Goal: Information Seeking & Learning: Compare options

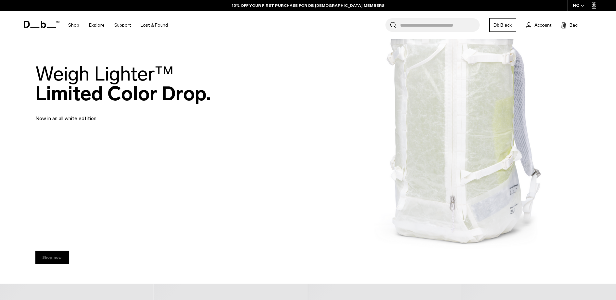
click at [59, 254] on link "Shop now" at bounding box center [51, 258] width 33 height 14
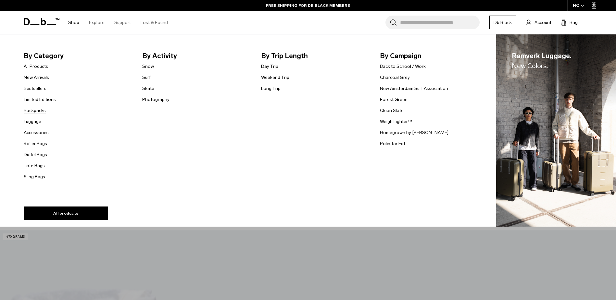
click at [44, 112] on link "Backpacks" at bounding box center [35, 110] width 22 height 7
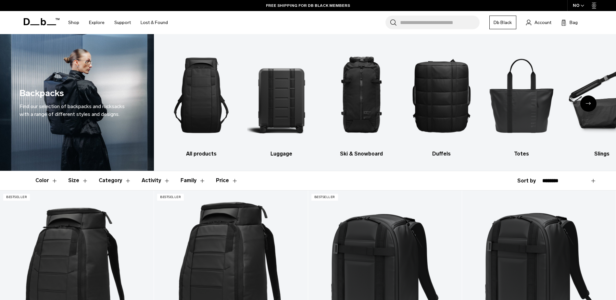
click at [584, 103] on div "Next slide" at bounding box center [588, 103] width 16 height 16
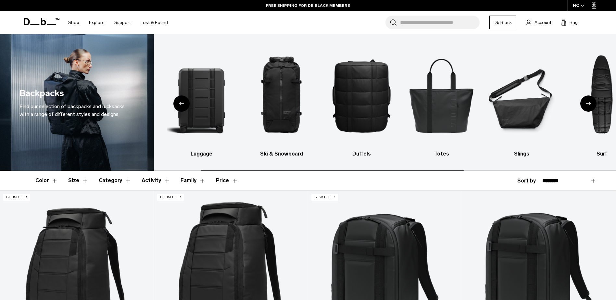
click at [584, 6] on div "NO" at bounding box center [578, 5] width 23 height 11
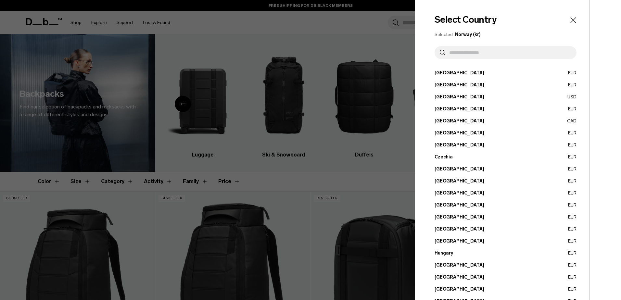
click at [443, 71] on button "Austria EUR" at bounding box center [505, 72] width 142 height 7
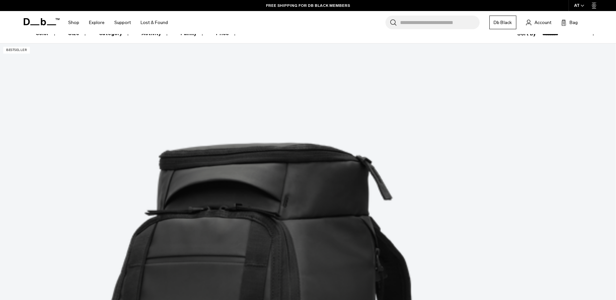
scroll to position [162, 0]
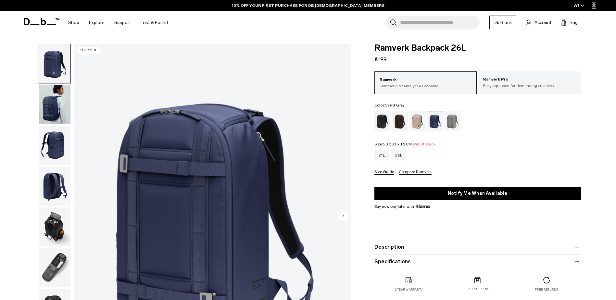
click at [450, 125] on div "Sand Grey" at bounding box center [452, 121] width 17 height 20
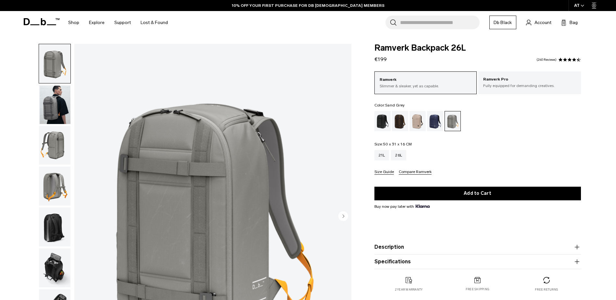
click at [54, 133] on img "button" at bounding box center [54, 145] width 31 height 39
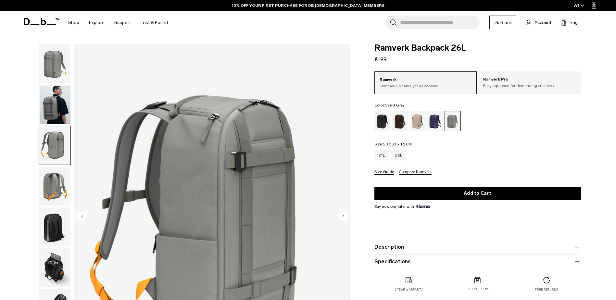
click at [52, 107] on img "button" at bounding box center [54, 104] width 31 height 39
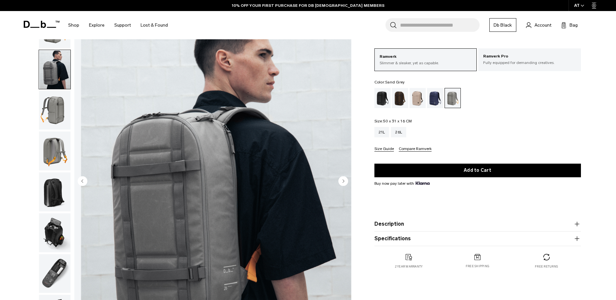
scroll to position [97, 0]
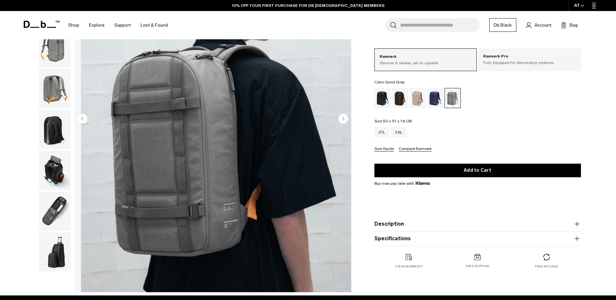
click at [56, 133] on img "button" at bounding box center [54, 129] width 31 height 39
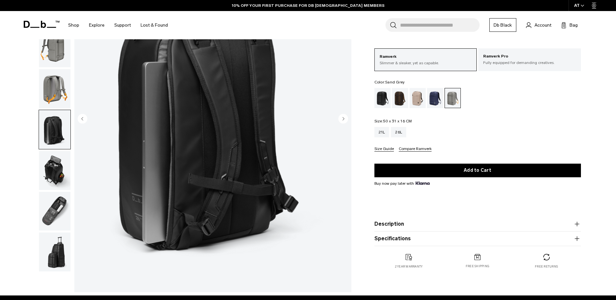
click at [58, 177] on img "button" at bounding box center [54, 170] width 31 height 39
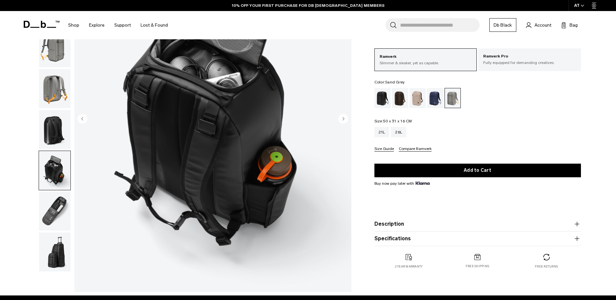
scroll to position [65, 0]
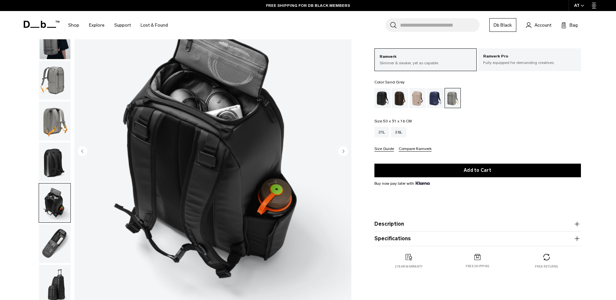
click at [59, 243] on img "button" at bounding box center [54, 243] width 31 height 39
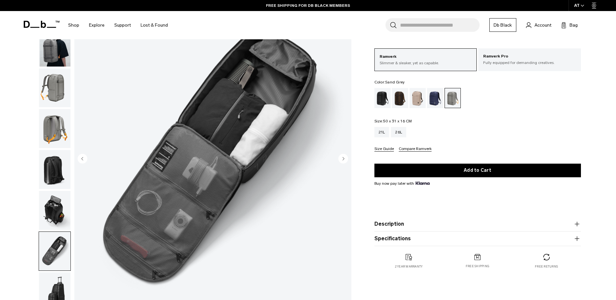
scroll to position [32, 0]
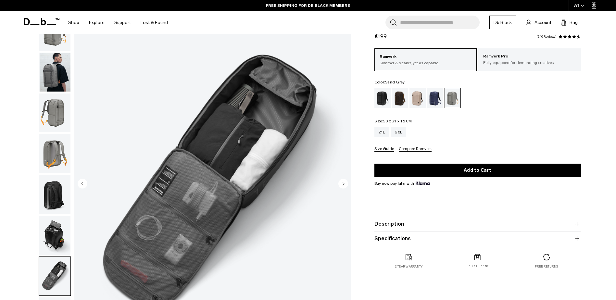
click at [59, 263] on img "button" at bounding box center [54, 276] width 31 height 39
click at [58, 229] on img "button" at bounding box center [54, 235] width 31 height 39
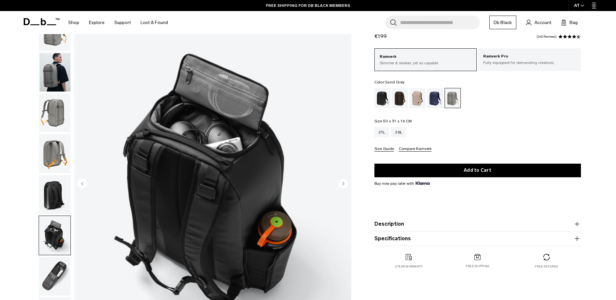
click at [56, 196] on img "button" at bounding box center [54, 194] width 31 height 39
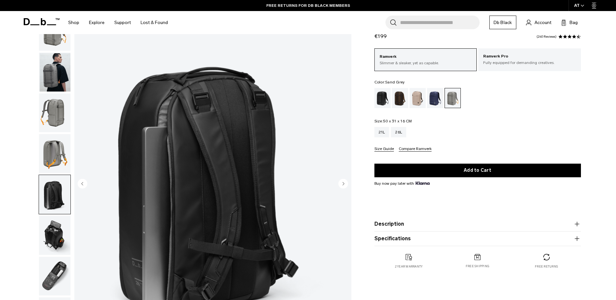
click at [56, 158] on img "button" at bounding box center [54, 153] width 31 height 39
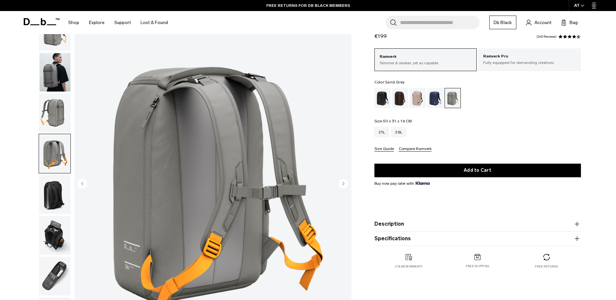
click at [60, 115] on img "button" at bounding box center [54, 112] width 31 height 39
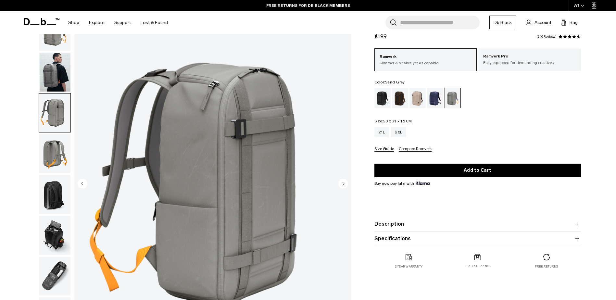
click at [59, 73] on img "button" at bounding box center [54, 72] width 31 height 39
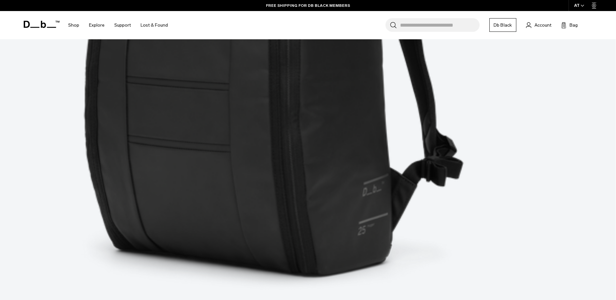
scroll to position [594, 0]
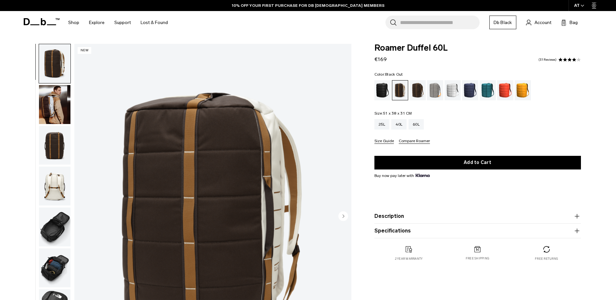
click at [379, 93] on div "Black Out" at bounding box center [382, 90] width 17 height 20
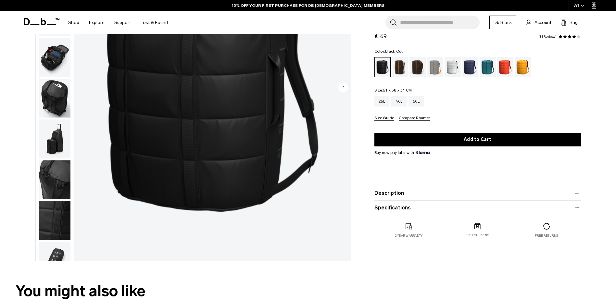
scroll to position [97, 0]
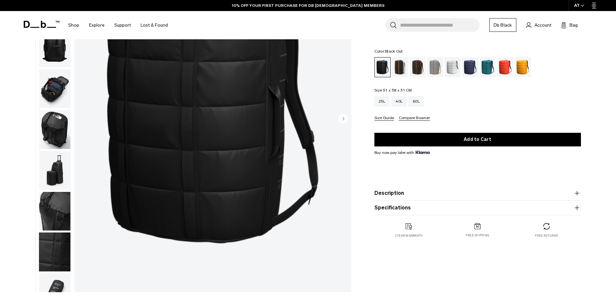
click at [52, 165] on img "button" at bounding box center [54, 170] width 31 height 39
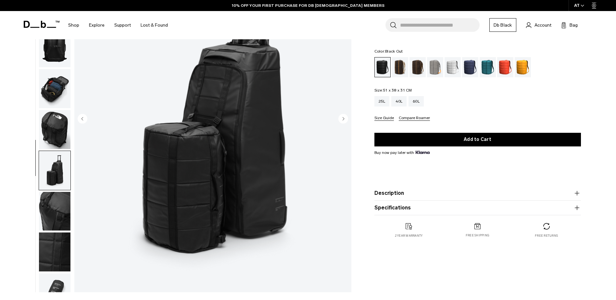
scroll to position [20, 0]
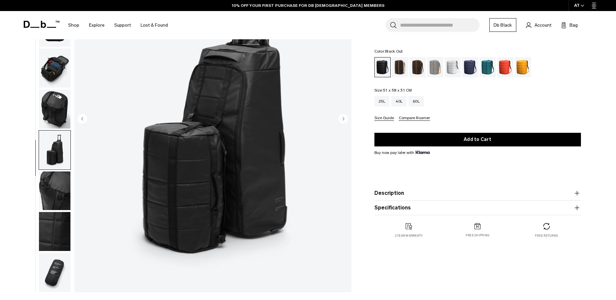
click at [59, 106] on img "button" at bounding box center [54, 109] width 31 height 39
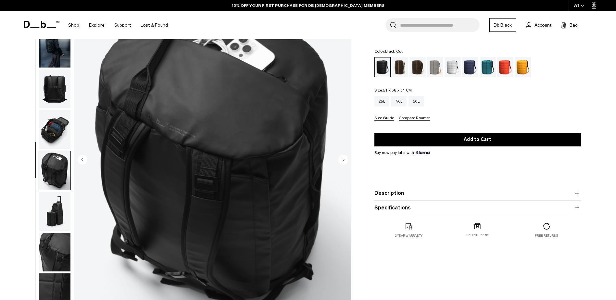
scroll to position [0, 0]
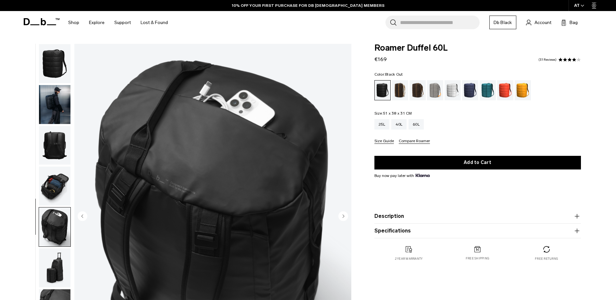
click at [60, 177] on img "button" at bounding box center [54, 186] width 31 height 39
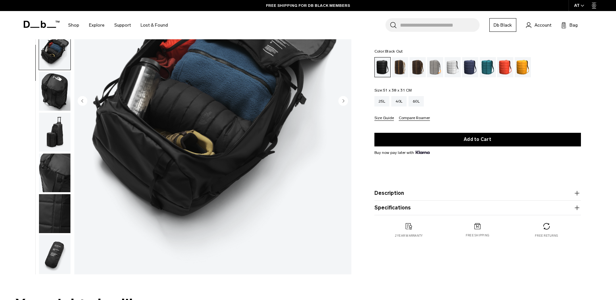
scroll to position [130, 0]
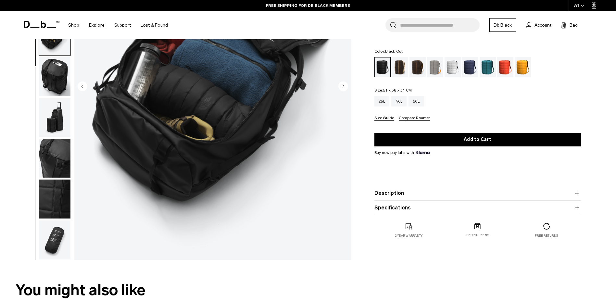
click at [64, 224] on img "button" at bounding box center [54, 239] width 31 height 39
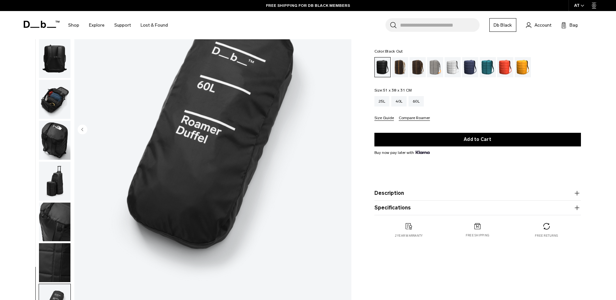
scroll to position [32, 0]
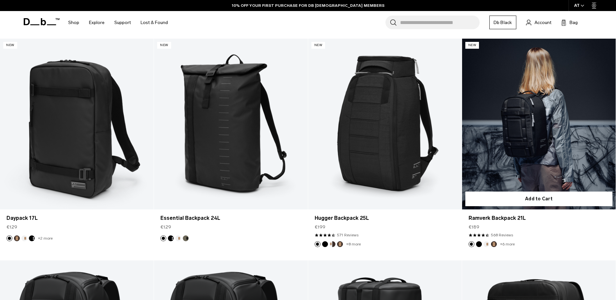
scroll to position [821, 0]
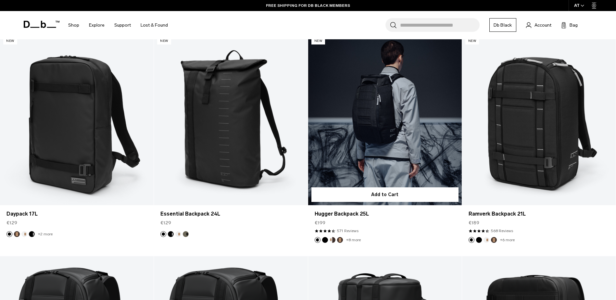
click at [387, 139] on link "Hugger Backpack 25L" at bounding box center [385, 119] width 154 height 171
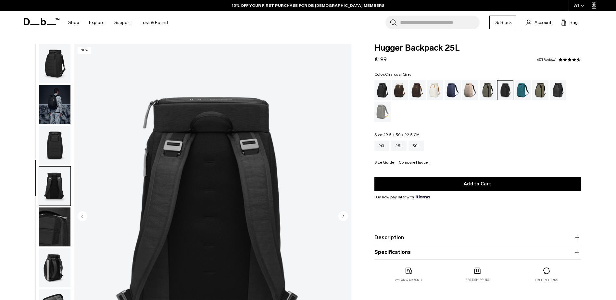
scroll to position [20, 0]
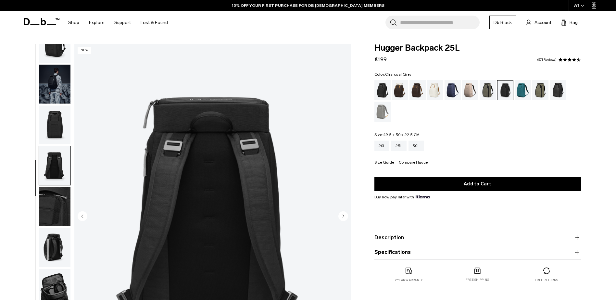
click at [62, 197] on img "button" at bounding box center [54, 206] width 31 height 39
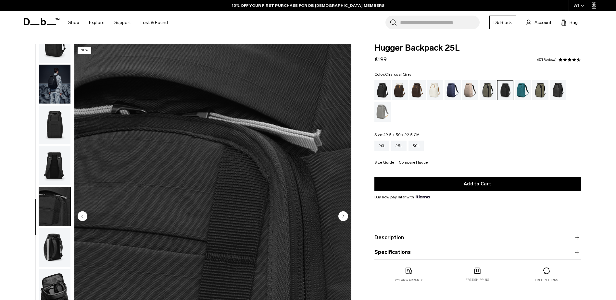
scroll to position [0, 0]
click at [55, 240] on img "button" at bounding box center [54, 247] width 31 height 39
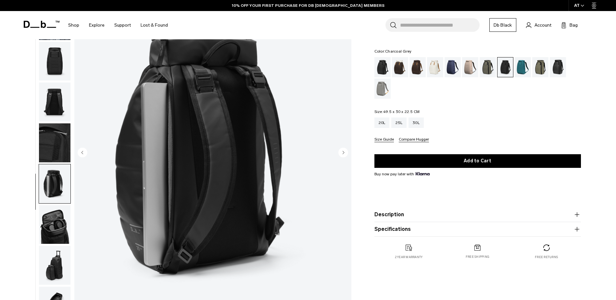
scroll to position [65, 0]
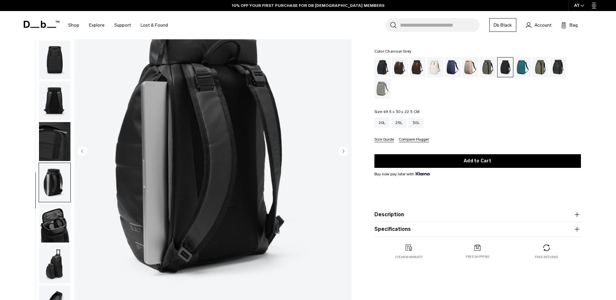
click at [53, 229] on img "button" at bounding box center [54, 223] width 31 height 39
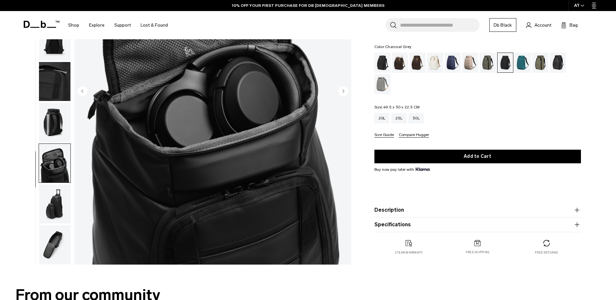
scroll to position [130, 0]
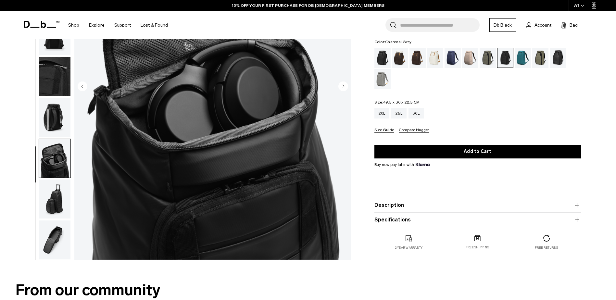
click at [56, 216] on img "button" at bounding box center [54, 198] width 31 height 39
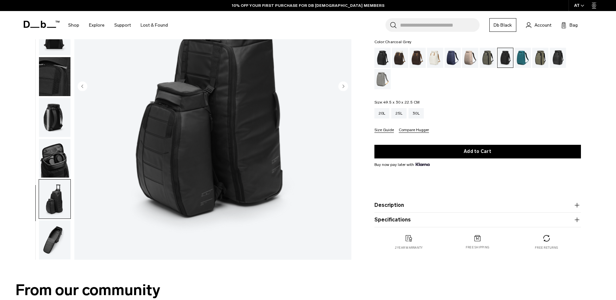
click at [56, 241] on img "button" at bounding box center [54, 239] width 31 height 39
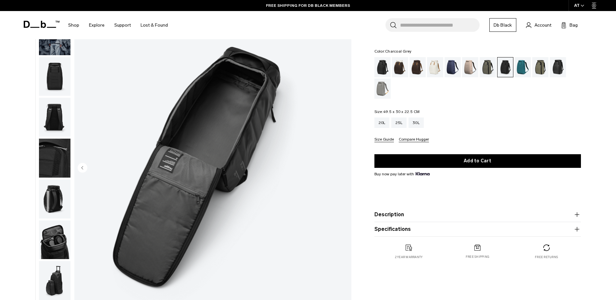
scroll to position [0, 0]
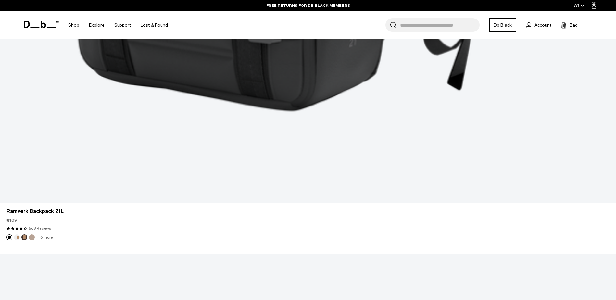
scroll to position [2134, 0]
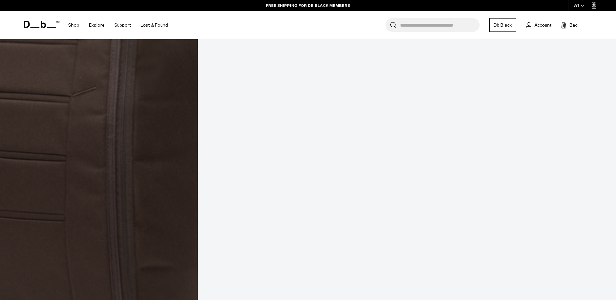
scroll to position [3271, 0]
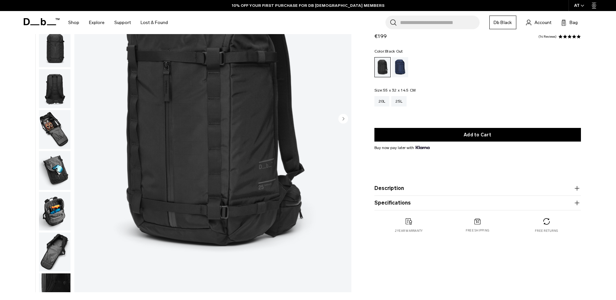
click at [57, 122] on img "button" at bounding box center [54, 129] width 31 height 39
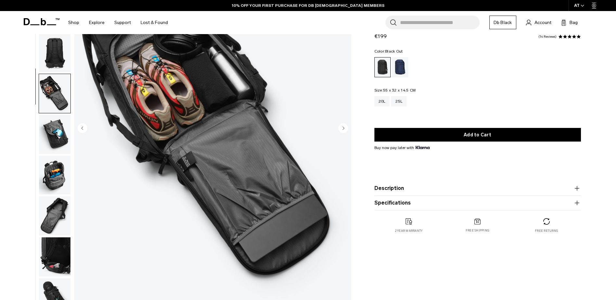
scroll to position [32, 0]
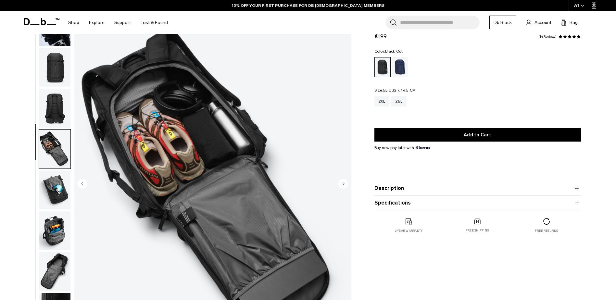
click at [49, 240] on img "button" at bounding box center [54, 230] width 31 height 39
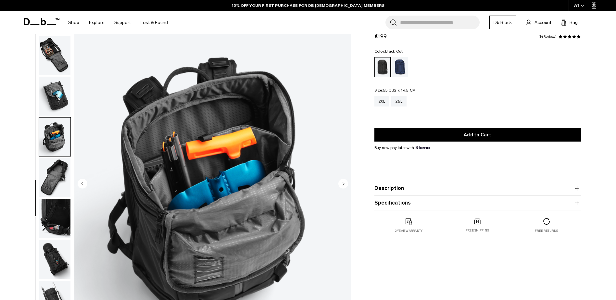
scroll to position [143, 0]
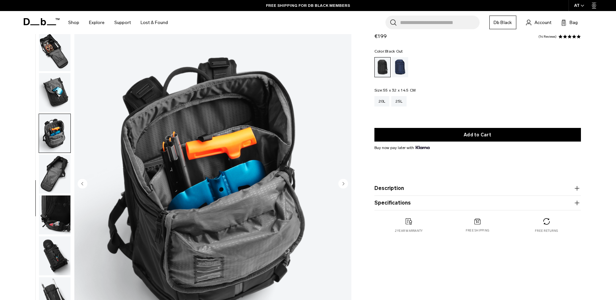
click at [62, 214] on img "button" at bounding box center [54, 214] width 31 height 39
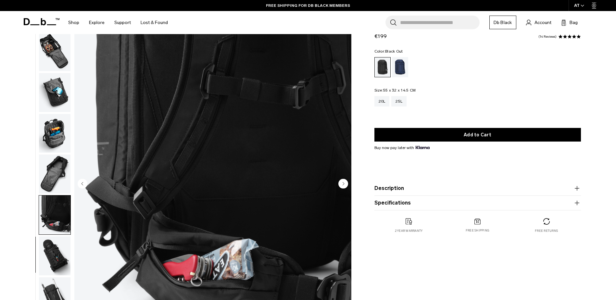
click at [62, 247] on img "button" at bounding box center [54, 255] width 31 height 39
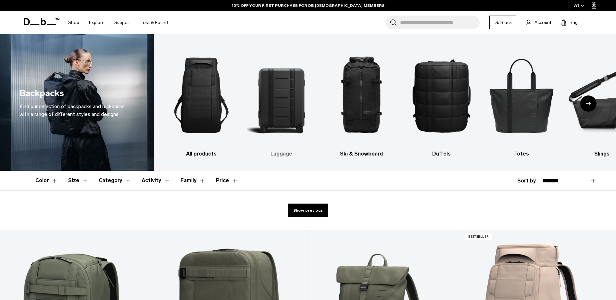
click at [277, 117] on img "2 / 10" at bounding box center [281, 95] width 69 height 103
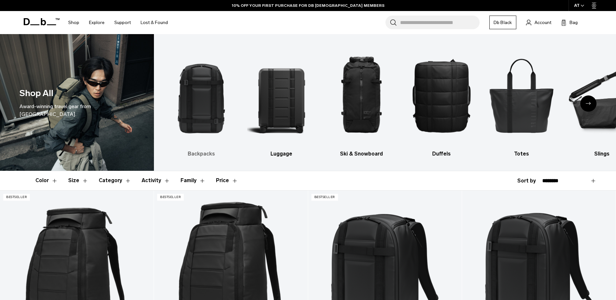
click at [198, 95] on img "1 / 10" at bounding box center [201, 95] width 69 height 103
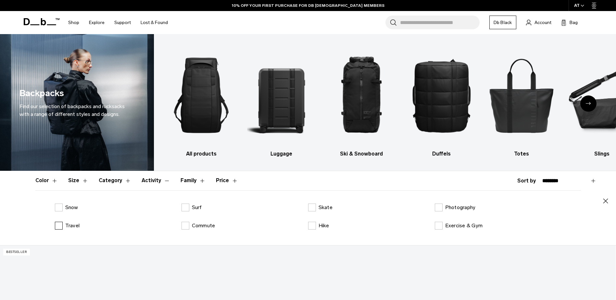
click at [60, 226] on label "Travel" at bounding box center [67, 226] width 25 height 8
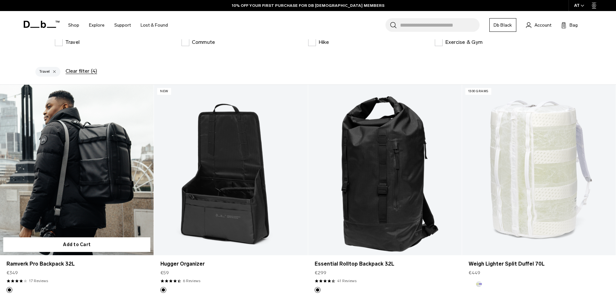
scroll to position [195, 0]
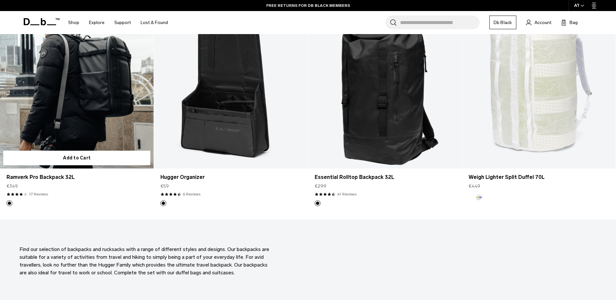
click at [88, 117] on link "Ramverk Pro Backpack 32L" at bounding box center [77, 83] width 154 height 171
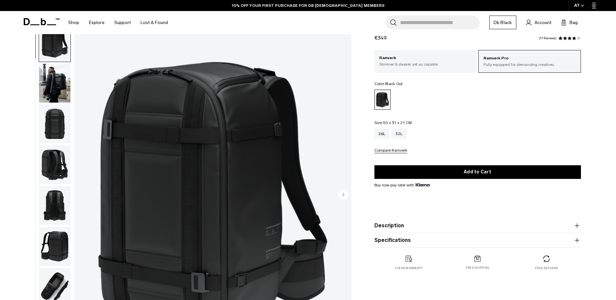
scroll to position [32, 0]
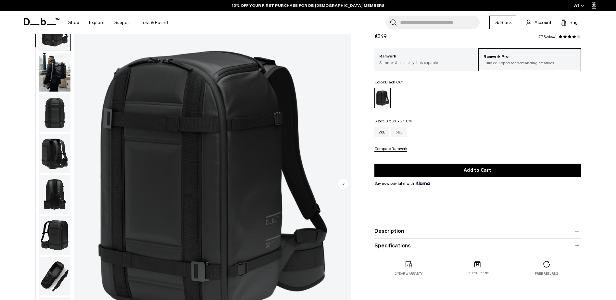
click at [574, 230] on icon "button" at bounding box center [577, 231] width 8 height 8
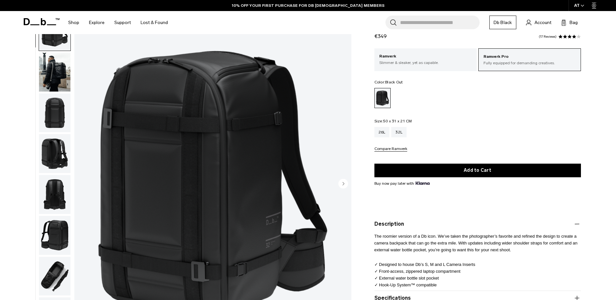
scroll to position [97, 0]
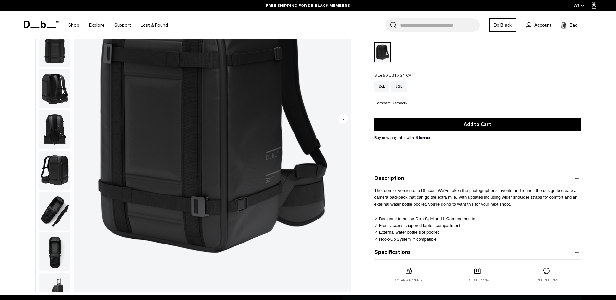
click at [578, 252] on icon "button" at bounding box center [577, 252] width 8 height 8
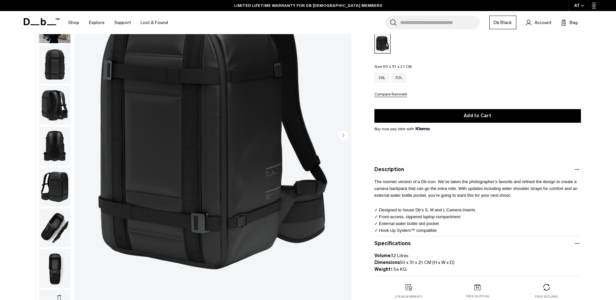
scroll to position [0, 0]
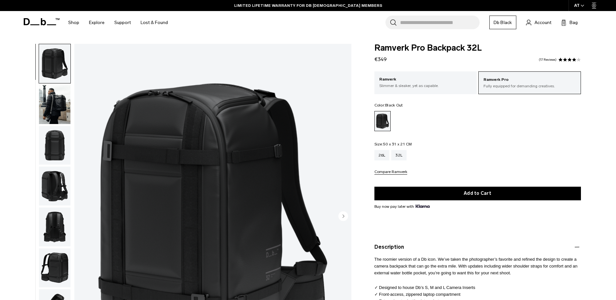
click at [49, 105] on img "button" at bounding box center [54, 104] width 31 height 39
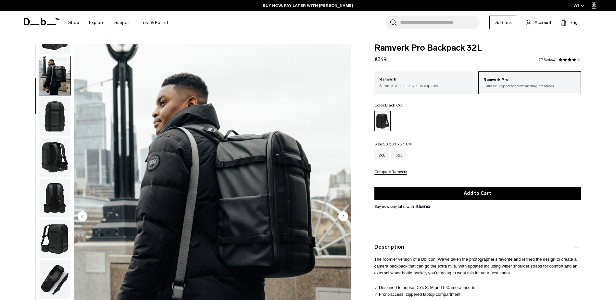
scroll to position [41, 0]
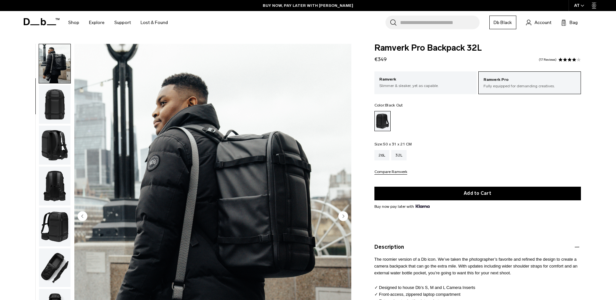
click at [55, 144] on img "button" at bounding box center [54, 145] width 31 height 39
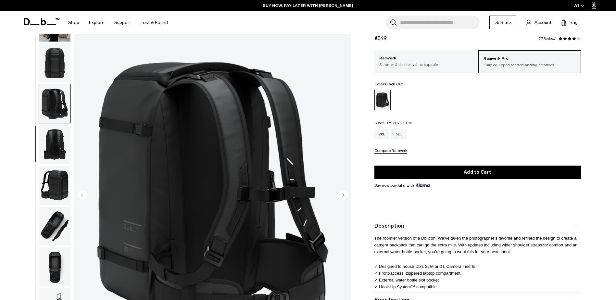
scroll to position [32, 0]
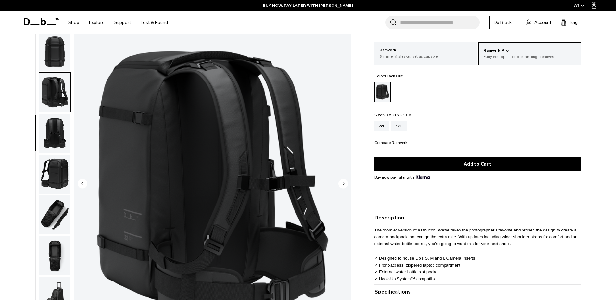
click at [55, 130] on img "button" at bounding box center [54, 133] width 31 height 39
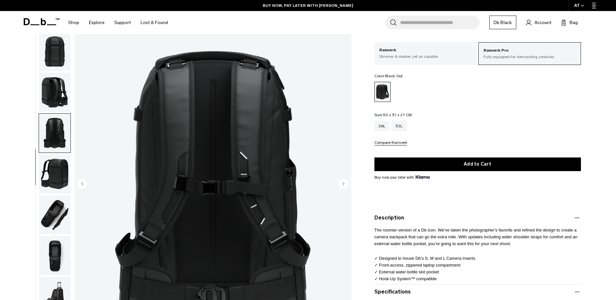
click at [54, 163] on img "button" at bounding box center [54, 174] width 31 height 39
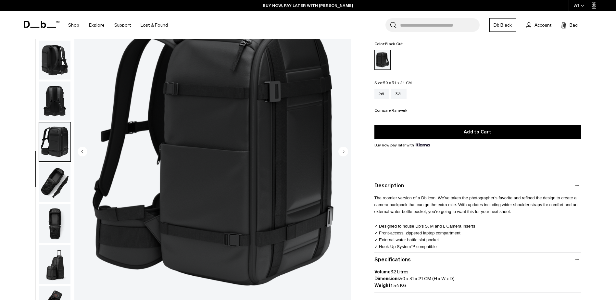
scroll to position [65, 0]
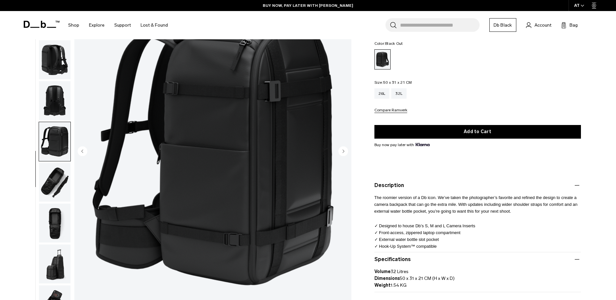
click at [53, 166] on img "button" at bounding box center [54, 182] width 31 height 39
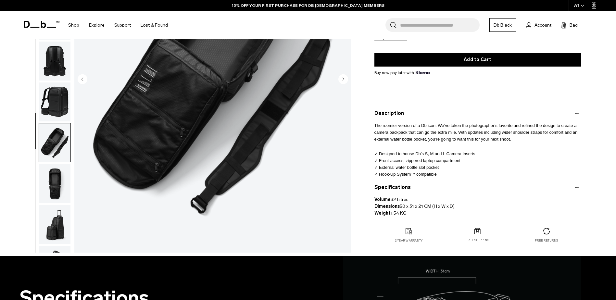
scroll to position [162, 0]
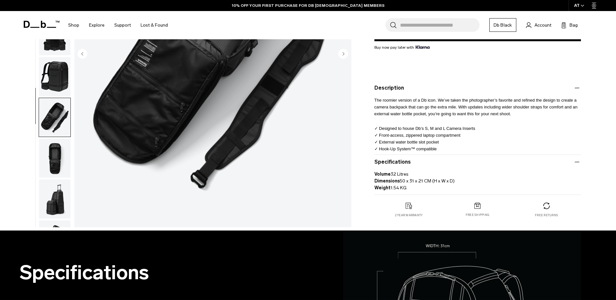
click at [63, 126] on img "button" at bounding box center [54, 117] width 31 height 39
click at [57, 153] on img "button" at bounding box center [54, 158] width 31 height 39
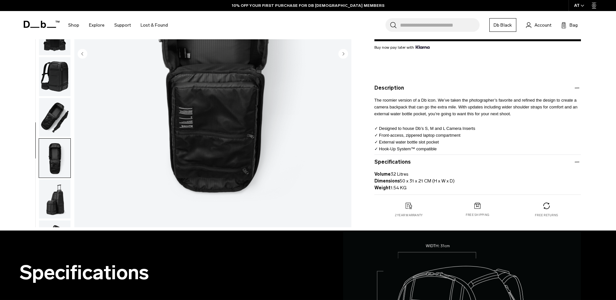
scroll to position [61, 0]
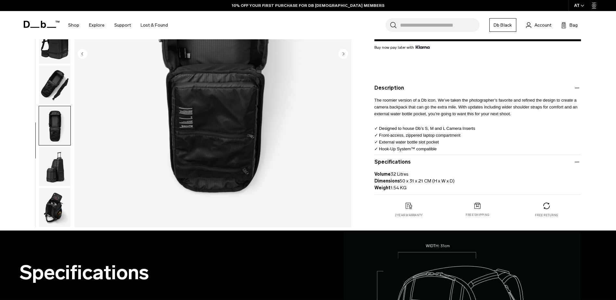
click at [60, 176] on img "button" at bounding box center [54, 166] width 31 height 39
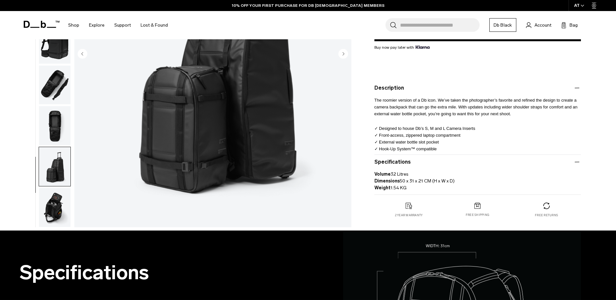
click at [57, 196] on img "button" at bounding box center [54, 207] width 31 height 39
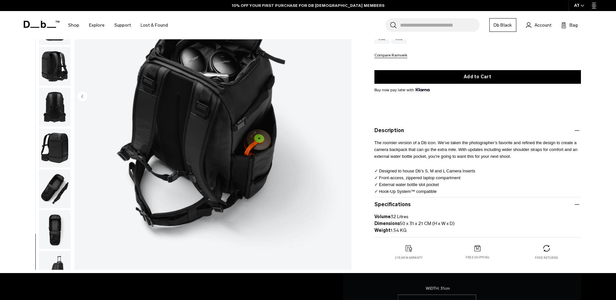
scroll to position [65, 0]
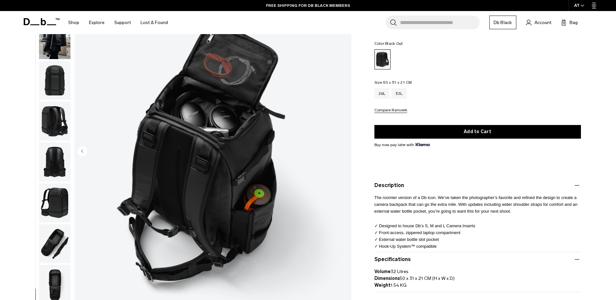
click at [55, 162] on img "button" at bounding box center [54, 161] width 31 height 39
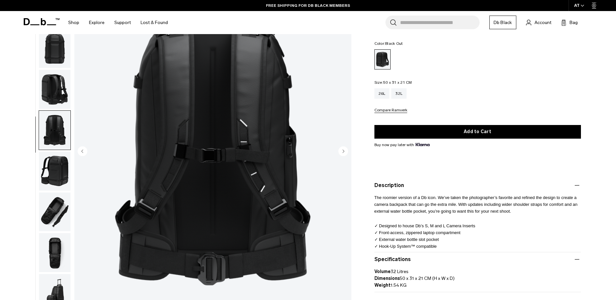
scroll to position [61, 0]
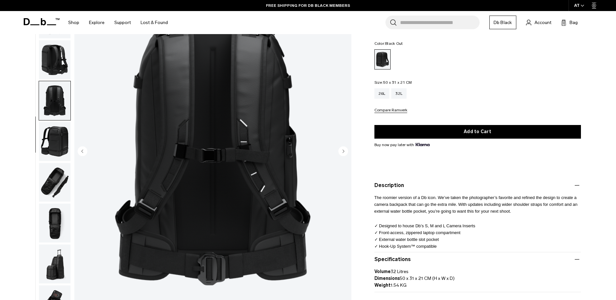
click at [50, 94] on img "button" at bounding box center [54, 100] width 31 height 39
click at [53, 66] on img "button" at bounding box center [54, 59] width 31 height 39
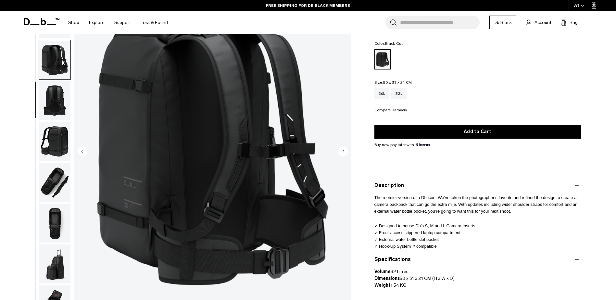
click at [54, 115] on img "button" at bounding box center [54, 100] width 31 height 39
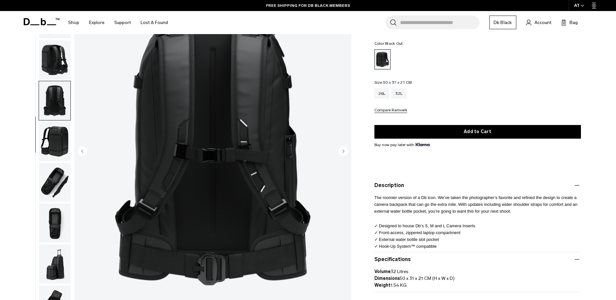
click at [58, 134] on img "button" at bounding box center [54, 141] width 31 height 39
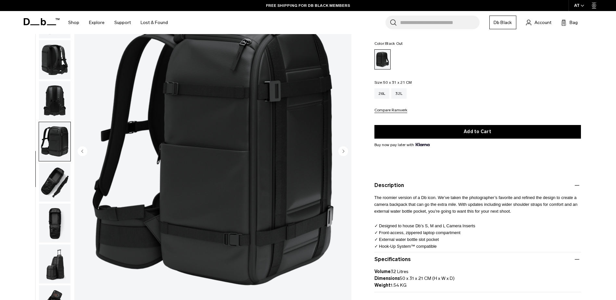
click at [54, 167] on img "button" at bounding box center [54, 182] width 31 height 39
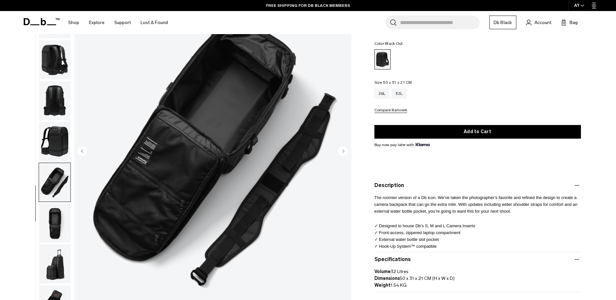
click at [56, 205] on img "button" at bounding box center [54, 223] width 31 height 39
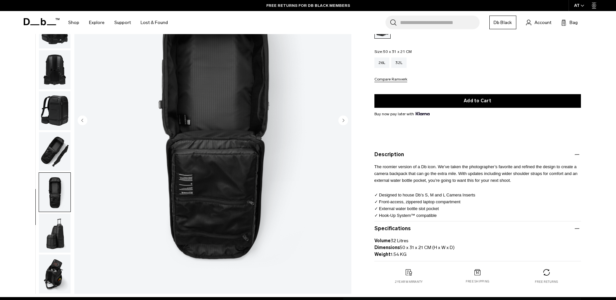
scroll to position [162, 0]
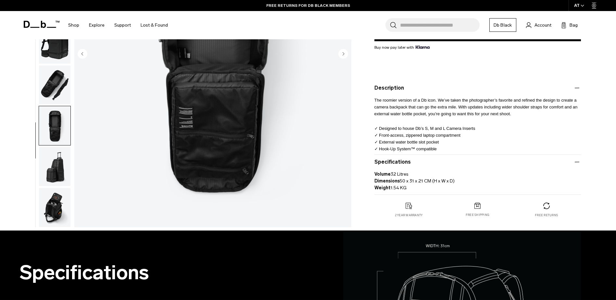
click at [55, 203] on img "button" at bounding box center [54, 207] width 31 height 39
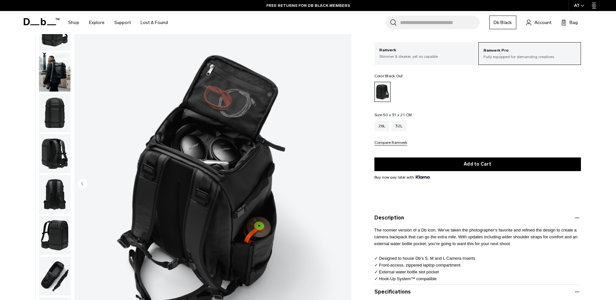
scroll to position [0, 0]
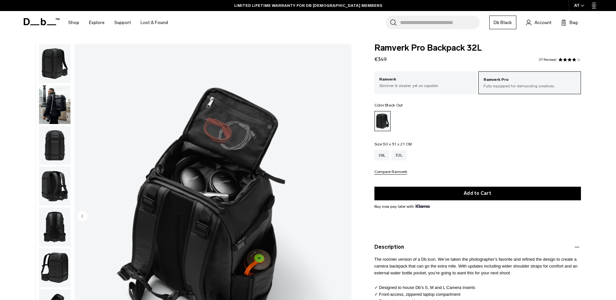
click at [71, 64] on div "10 / 10" at bounding box center [185, 218] width 339 height 349
click at [68, 65] on img "button" at bounding box center [54, 63] width 31 height 39
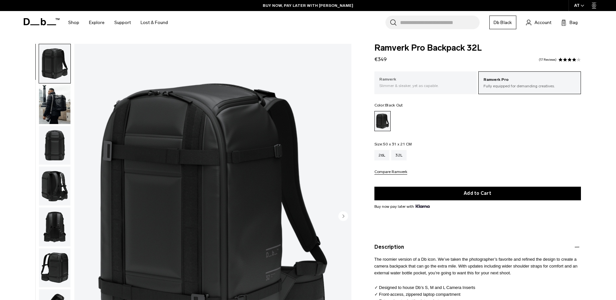
click at [393, 81] on p "Ramverk" at bounding box center [425, 79] width 93 height 6
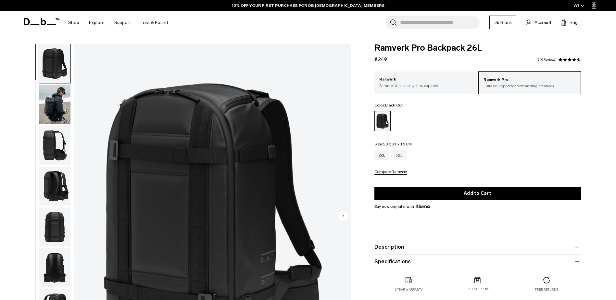
click at [66, 109] on img "button" at bounding box center [54, 104] width 31 height 39
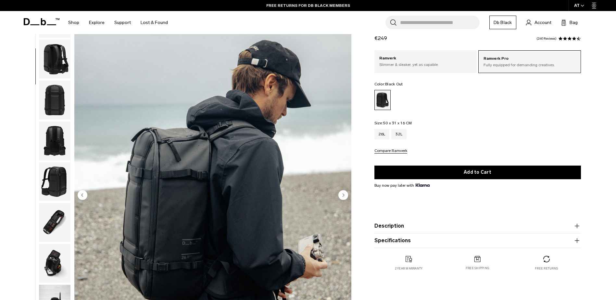
scroll to position [32, 0]
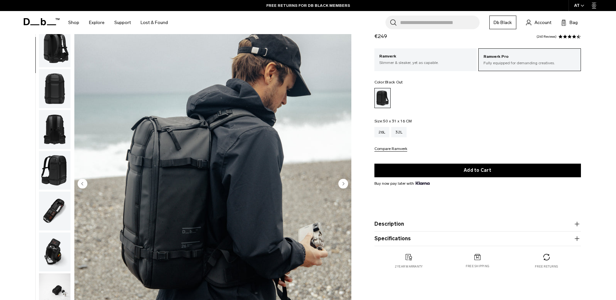
click at [57, 168] on img "button" at bounding box center [54, 170] width 31 height 39
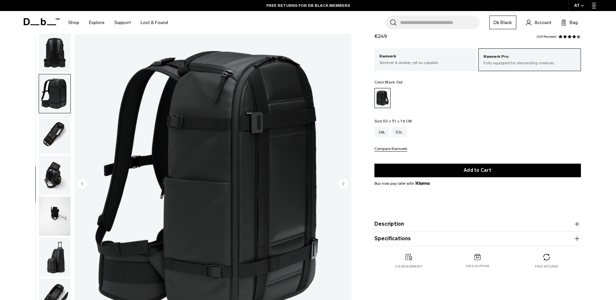
scroll to position [184, 0]
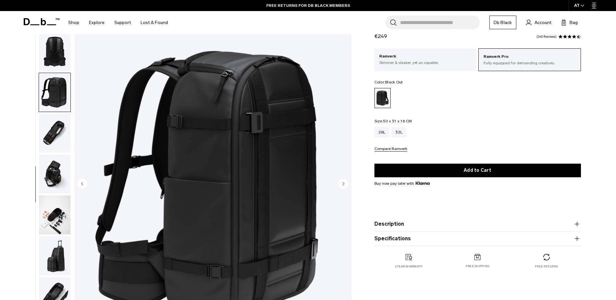
click at [57, 188] on img "button" at bounding box center [54, 174] width 31 height 39
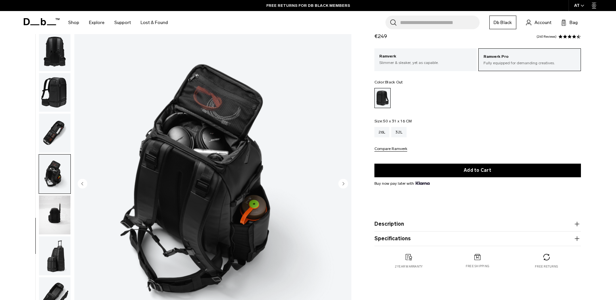
click at [55, 156] on img "button" at bounding box center [54, 174] width 31 height 39
click at [54, 132] on img "button" at bounding box center [54, 133] width 31 height 39
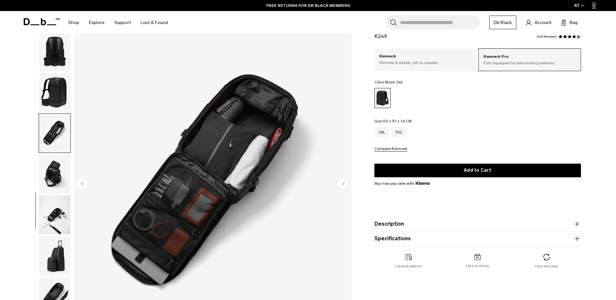
click at [51, 116] on img "button" at bounding box center [54, 133] width 31 height 39
click at [55, 210] on img "button" at bounding box center [54, 214] width 31 height 39
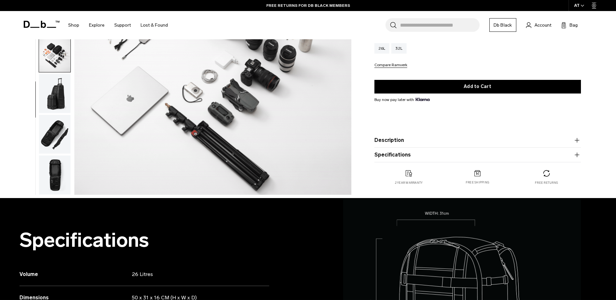
scroll to position [97, 0]
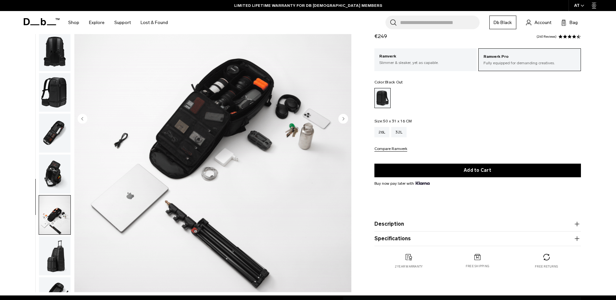
click at [58, 96] on img "button" at bounding box center [54, 92] width 31 height 39
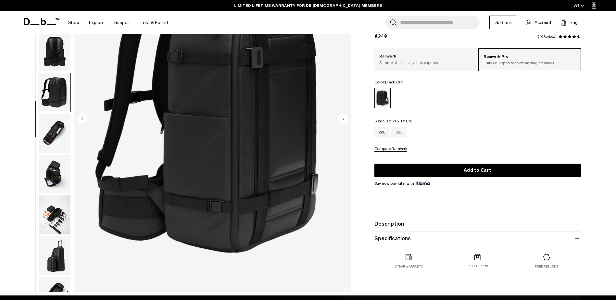
scroll to position [184, 0]
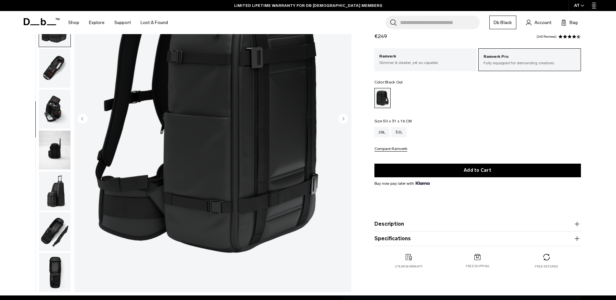
click at [54, 152] on img "button" at bounding box center [54, 149] width 31 height 39
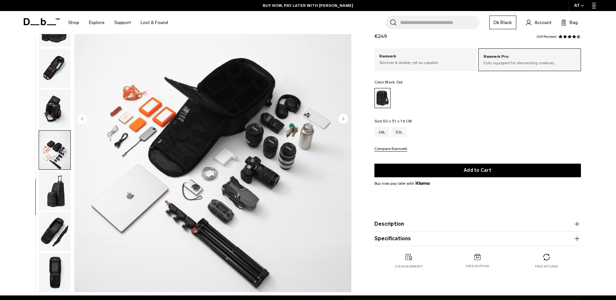
click at [55, 74] on img "button" at bounding box center [54, 68] width 31 height 39
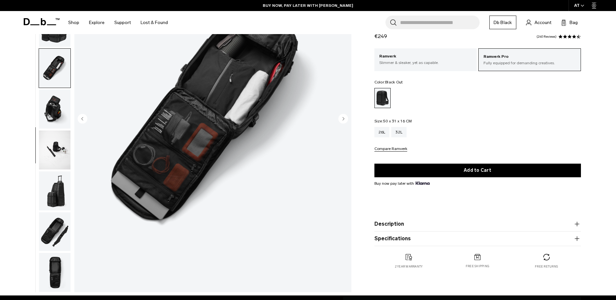
click at [57, 107] on img "button" at bounding box center [54, 109] width 31 height 39
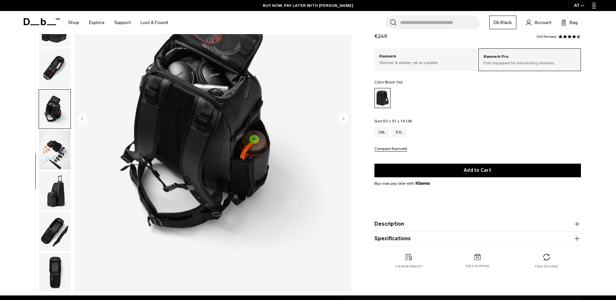
click at [57, 78] on img "button" at bounding box center [54, 68] width 31 height 39
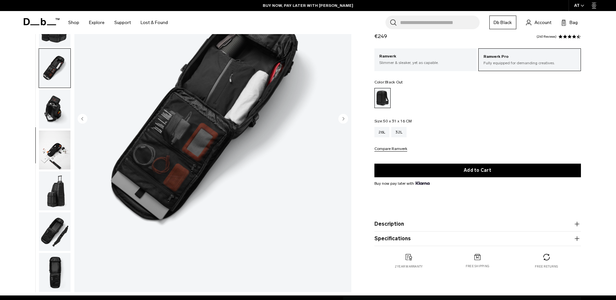
click at [61, 144] on img "button" at bounding box center [54, 149] width 31 height 39
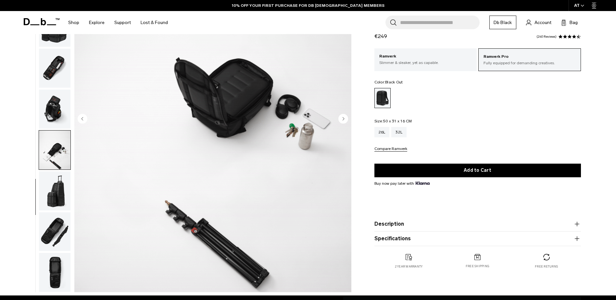
click at [62, 61] on img "button" at bounding box center [54, 68] width 31 height 39
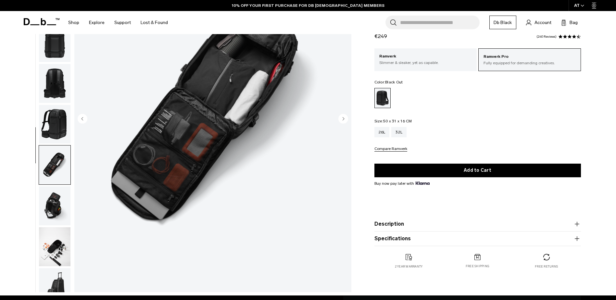
scroll to position [86, 0]
click at [53, 236] on img "button" at bounding box center [54, 247] width 31 height 39
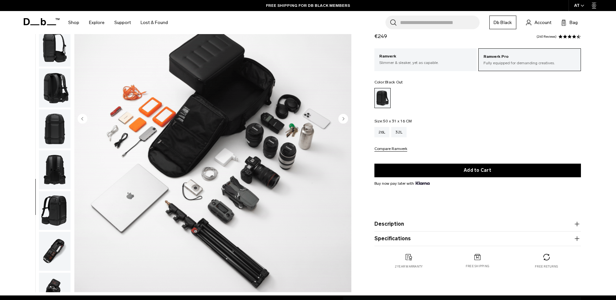
scroll to position [0, 0]
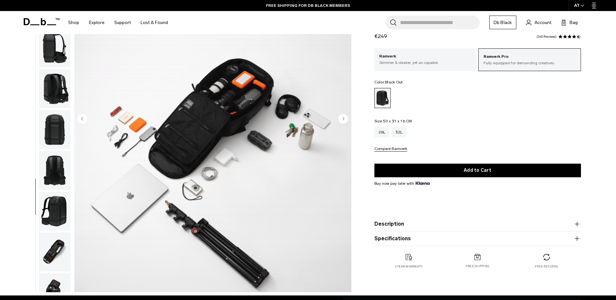
click at [55, 93] on img "button" at bounding box center [54, 88] width 31 height 39
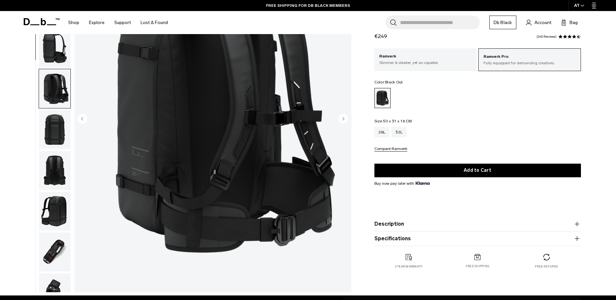
click at [53, 66] on img "button" at bounding box center [54, 48] width 31 height 39
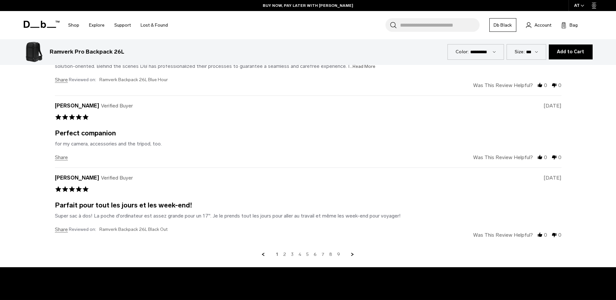
scroll to position [1753, 0]
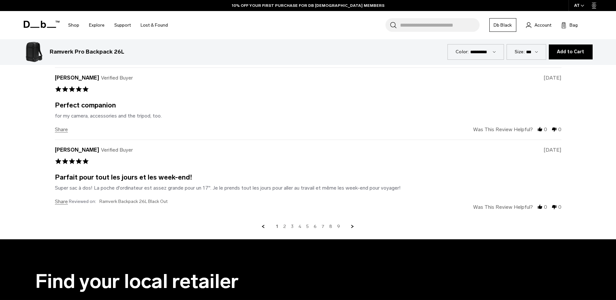
click at [285, 228] on link "2" at bounding box center [284, 227] width 3 height 6
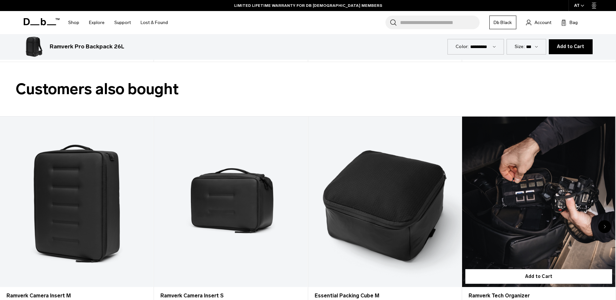
scroll to position [1152, 0]
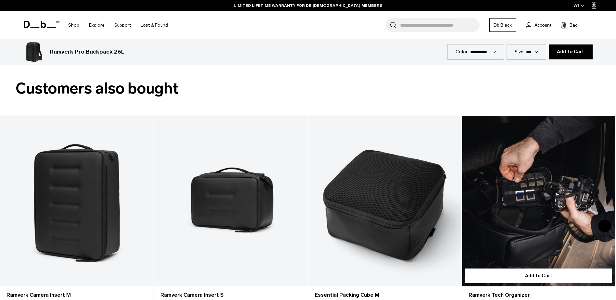
click at [538, 220] on link "Ramverk Tech Organizer" at bounding box center [538, 201] width 153 height 170
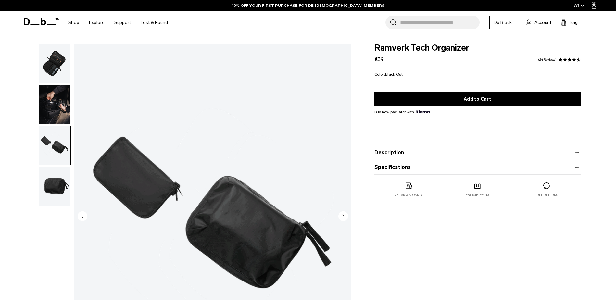
click at [54, 107] on img "button" at bounding box center [54, 104] width 31 height 39
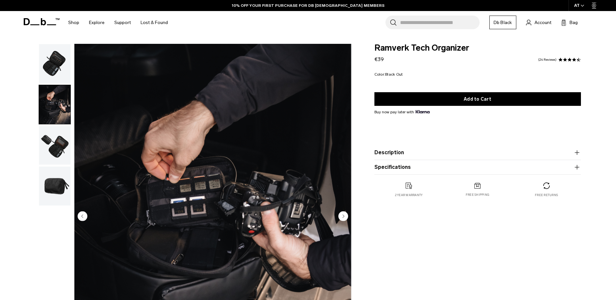
click at [60, 60] on img "button" at bounding box center [54, 63] width 31 height 39
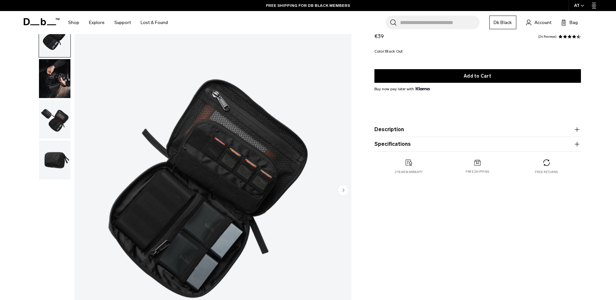
scroll to position [65, 0]
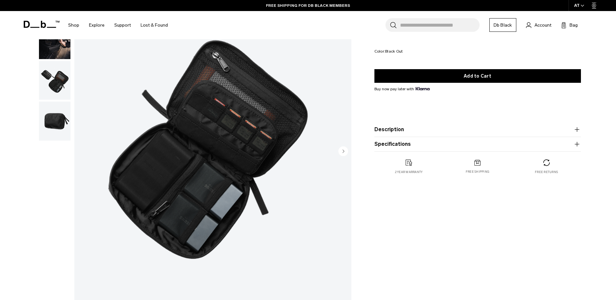
click at [54, 127] on img "button" at bounding box center [54, 121] width 31 height 39
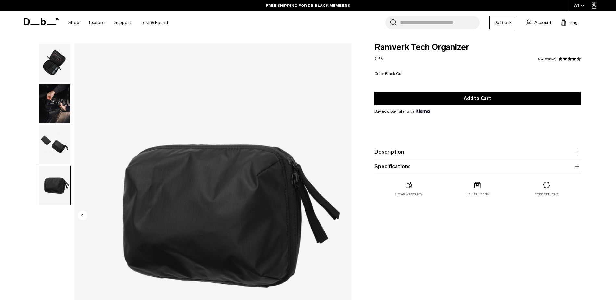
scroll to position [0, 0]
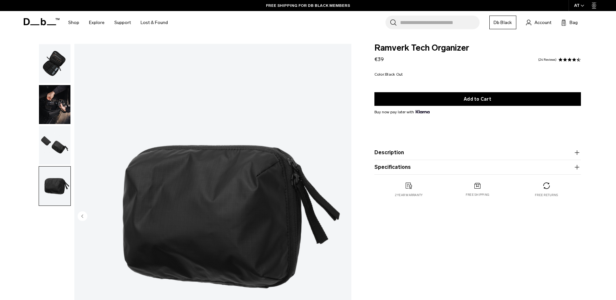
click at [55, 145] on img "button" at bounding box center [54, 145] width 31 height 39
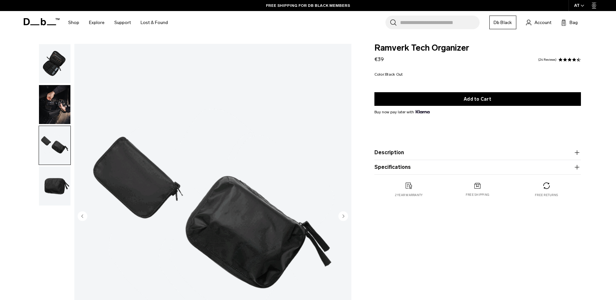
click at [49, 110] on img "button" at bounding box center [54, 104] width 31 height 39
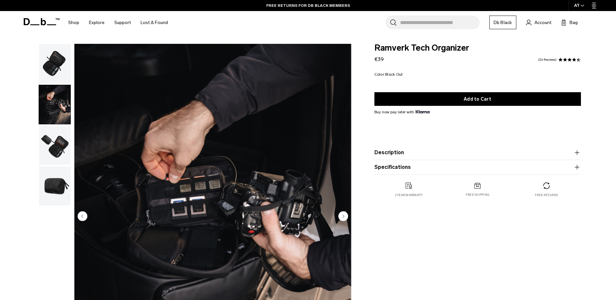
click at [49, 61] on img "button" at bounding box center [54, 63] width 31 height 39
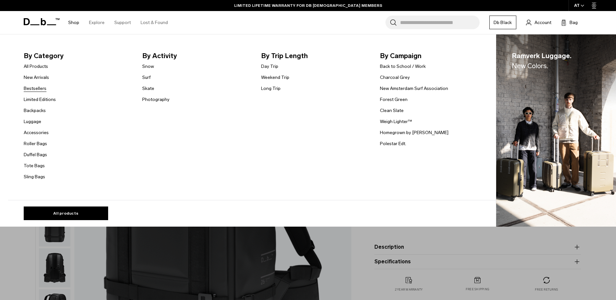
click at [44, 88] on link "Bestsellers" at bounding box center [35, 88] width 23 height 7
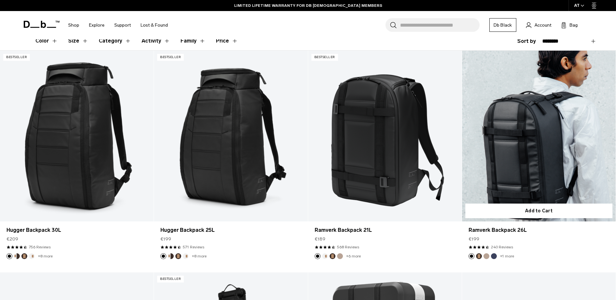
scroll to position [195, 0]
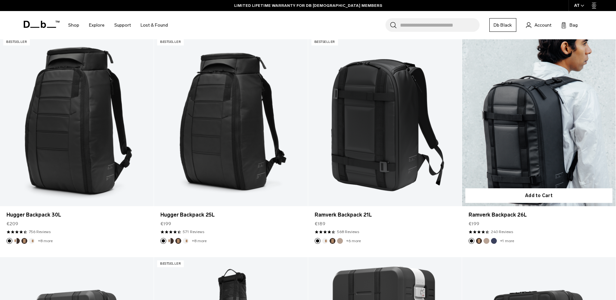
click at [506, 161] on link "Ramverk Backpack 26L" at bounding box center [539, 120] width 154 height 171
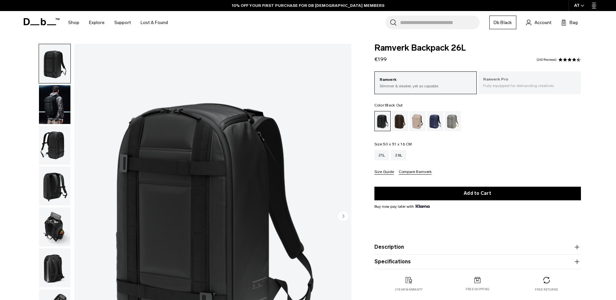
click at [504, 82] on p "Ramverk Pro" at bounding box center [529, 79] width 93 height 6
click at [386, 171] on button "Size Guide" at bounding box center [383, 172] width 19 height 5
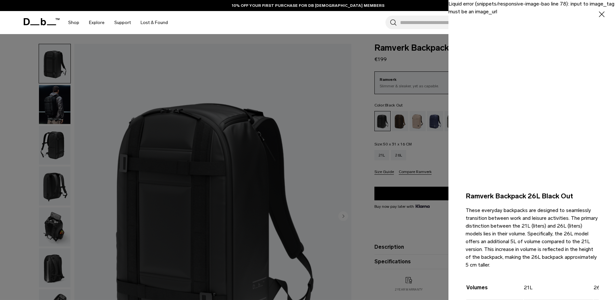
click at [386, 171] on div at bounding box center [308, 150] width 616 height 300
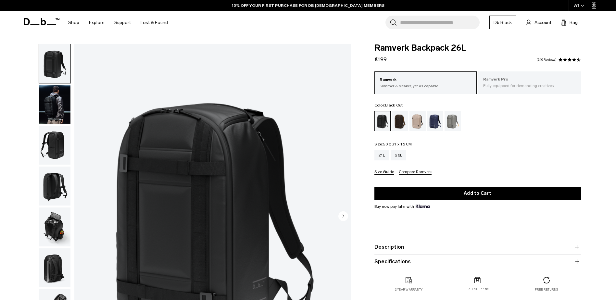
click at [487, 85] on p "Fully equipped for demanding creatives." at bounding box center [529, 86] width 93 height 6
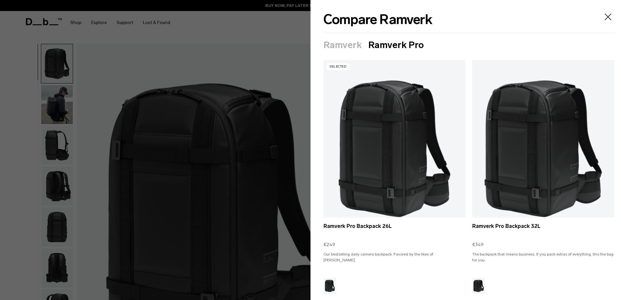
click at [602, 16] on icon "Close" at bounding box center [607, 17] width 10 height 10
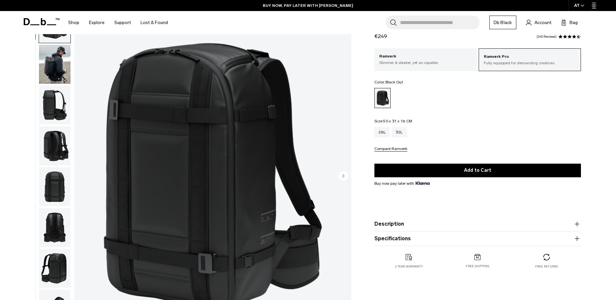
scroll to position [97, 0]
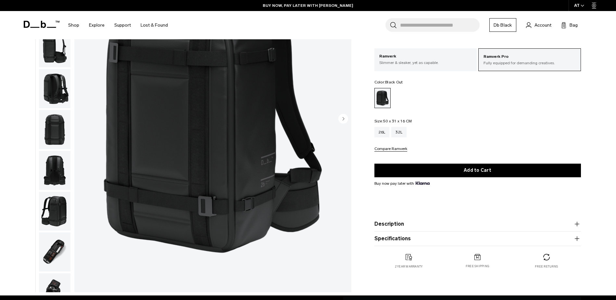
click at [574, 227] on icon "button" at bounding box center [577, 224] width 8 height 8
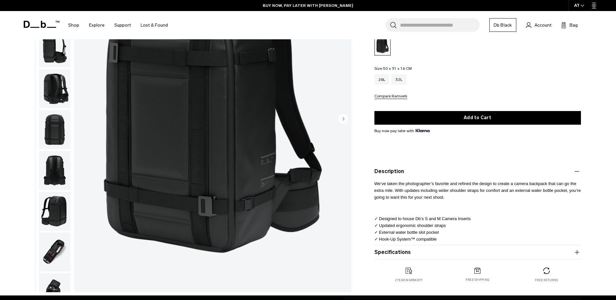
click at [580, 252] on icon "button" at bounding box center [577, 252] width 8 height 8
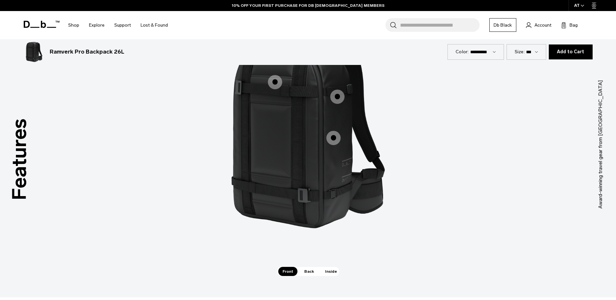
scroll to position [552, 0]
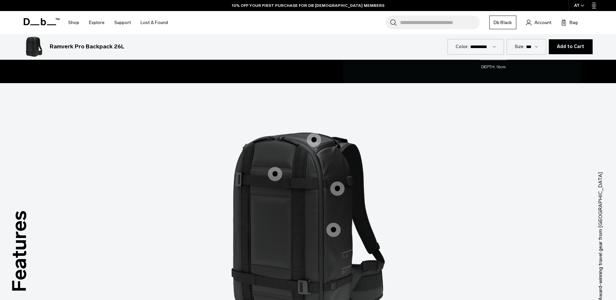
click at [278, 179] on span "1 / 3" at bounding box center [275, 174] width 14 height 14
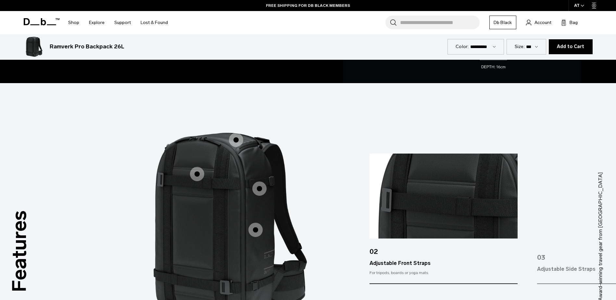
click at [254, 190] on span "1 / 3" at bounding box center [259, 188] width 14 height 14
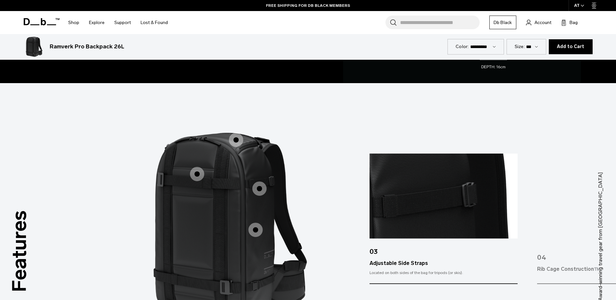
click at [253, 237] on span "1 / 3" at bounding box center [255, 230] width 14 height 14
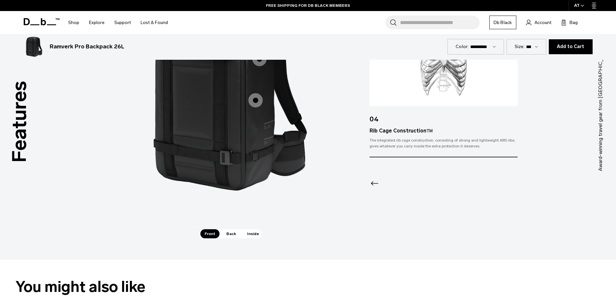
scroll to position [682, 0]
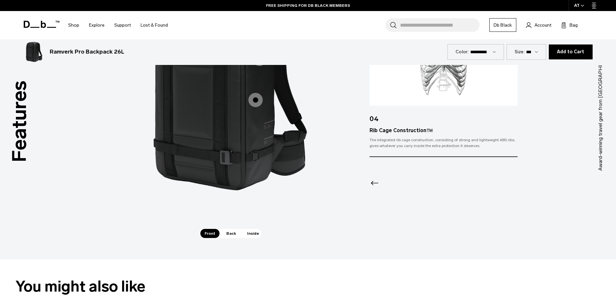
click at [234, 232] on span "Back" at bounding box center [231, 233] width 18 height 9
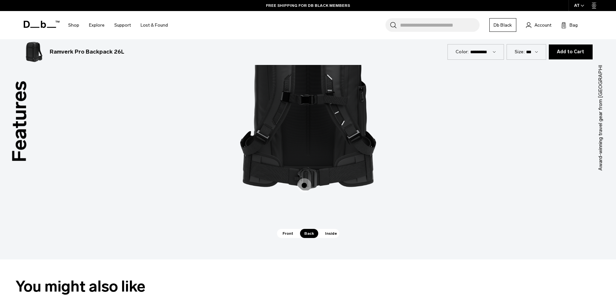
click at [331, 231] on span "Inside" at bounding box center [331, 233] width 20 height 9
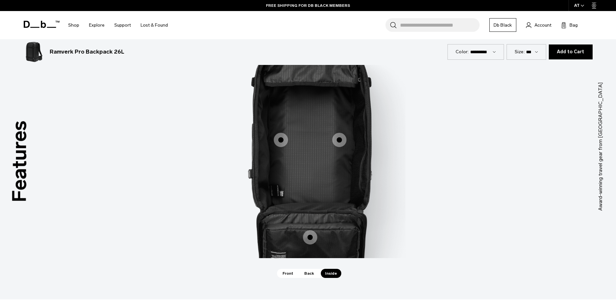
scroll to position [584, 0]
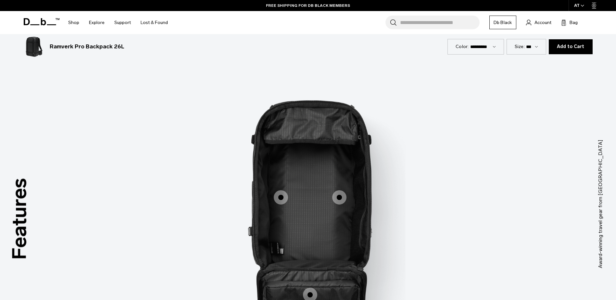
click at [281, 197] on span "3 / 3" at bounding box center [281, 197] width 14 height 14
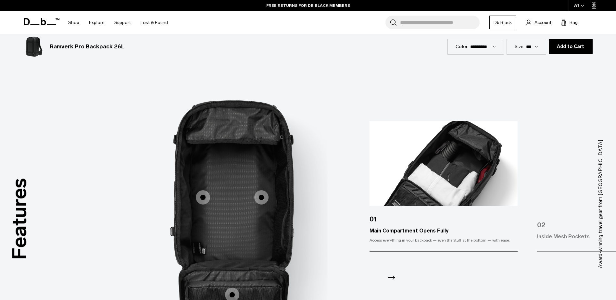
click at [264, 201] on span "3 / 3" at bounding box center [261, 197] width 14 height 14
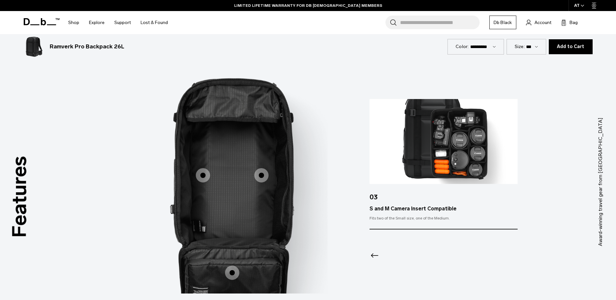
scroll to position [649, 0]
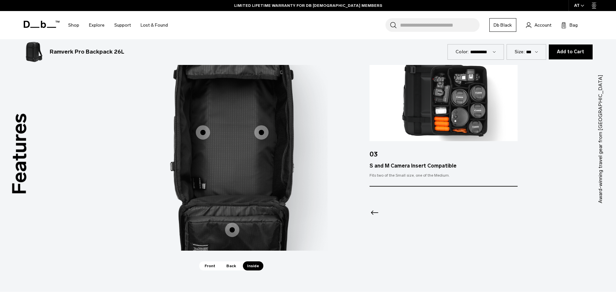
click at [230, 229] on span "3 / 3" at bounding box center [232, 230] width 14 height 14
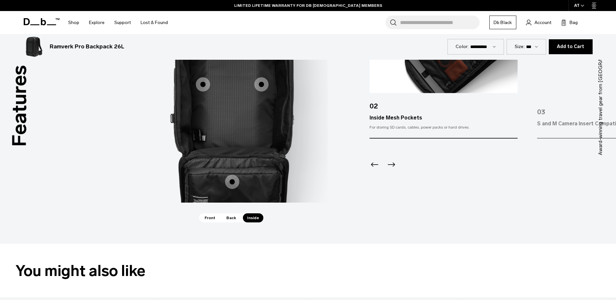
scroll to position [682, 0]
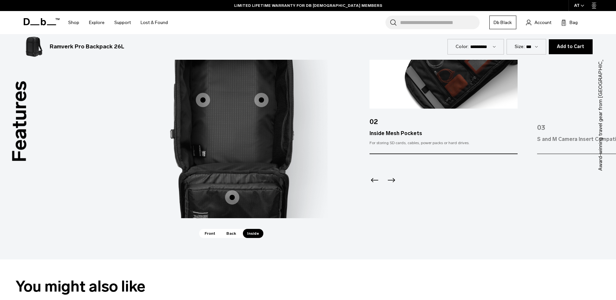
click at [235, 196] on span "3 / 3" at bounding box center [232, 197] width 14 height 14
click at [232, 198] on span "3 / 3" at bounding box center [232, 197] width 14 height 14
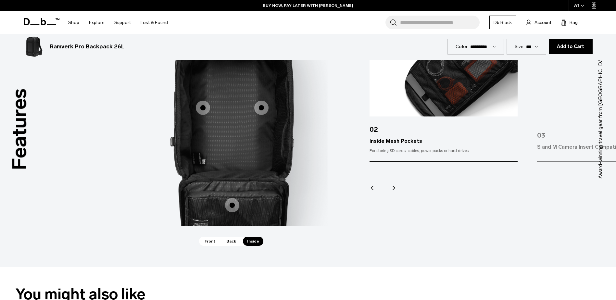
scroll to position [617, 0]
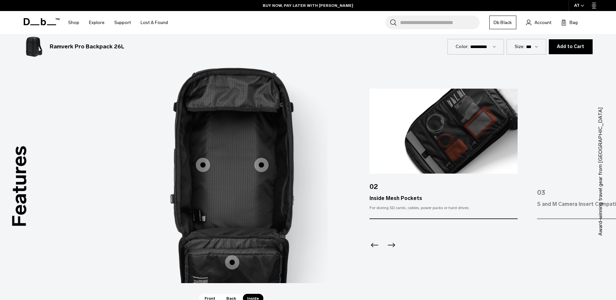
click at [395, 246] on icon "Next slide" at bounding box center [391, 245] width 10 height 10
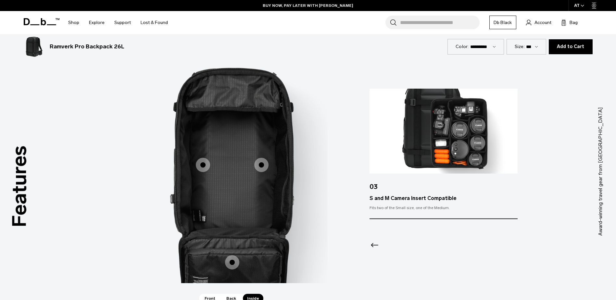
click at [395, 246] on div at bounding box center [443, 236] width 148 height 35
click at [374, 244] on icon "Previous slide" at bounding box center [374, 245] width 10 height 10
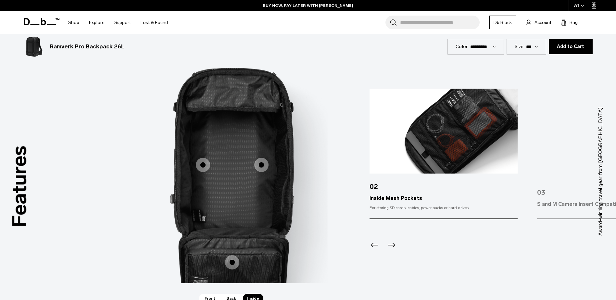
click at [374, 244] on icon "Previous slide" at bounding box center [374, 245] width 10 height 10
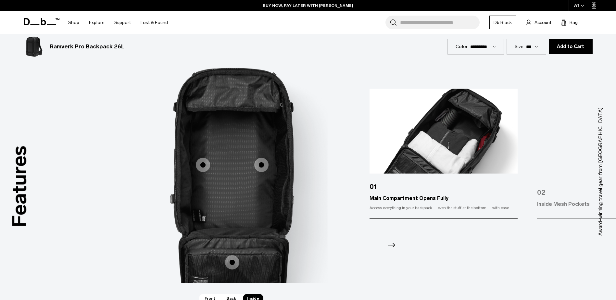
click at [374, 244] on div at bounding box center [443, 236] width 148 height 35
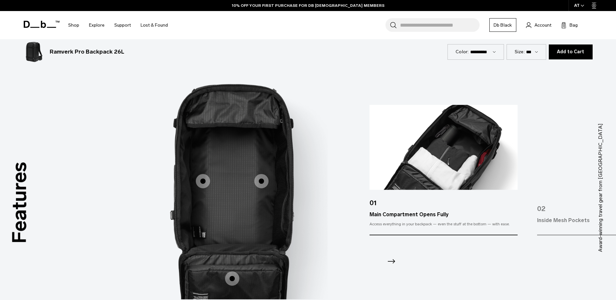
scroll to position [552, 0]
